Goal: Entertainment & Leisure: Consume media (video, audio)

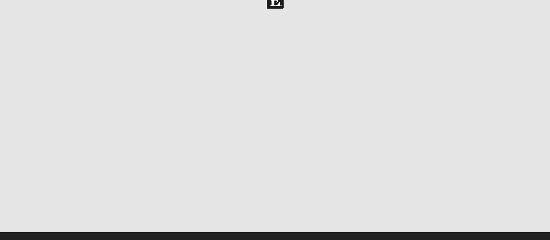
scroll to position [18, 0]
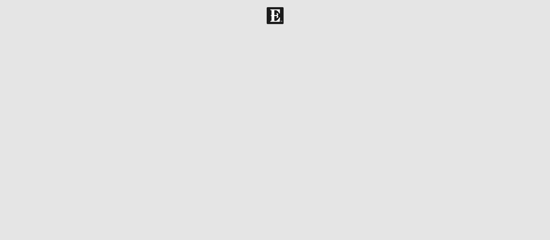
scroll to position [22, 0]
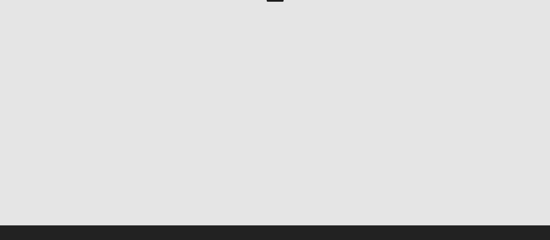
click at [37, 101] on center at bounding box center [275, 116] width 514 height 217
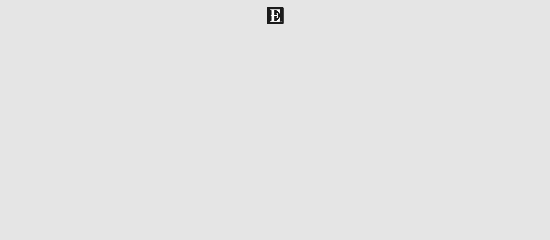
scroll to position [22, 0]
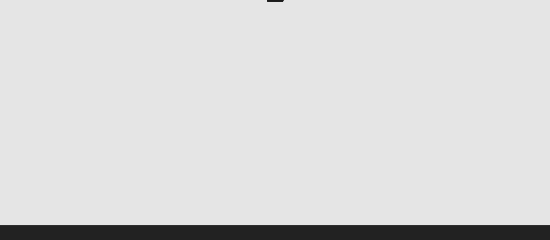
click at [16, 16] on div at bounding box center [275, 116] width 522 height 217
